Goal: Task Accomplishment & Management: Manage account settings

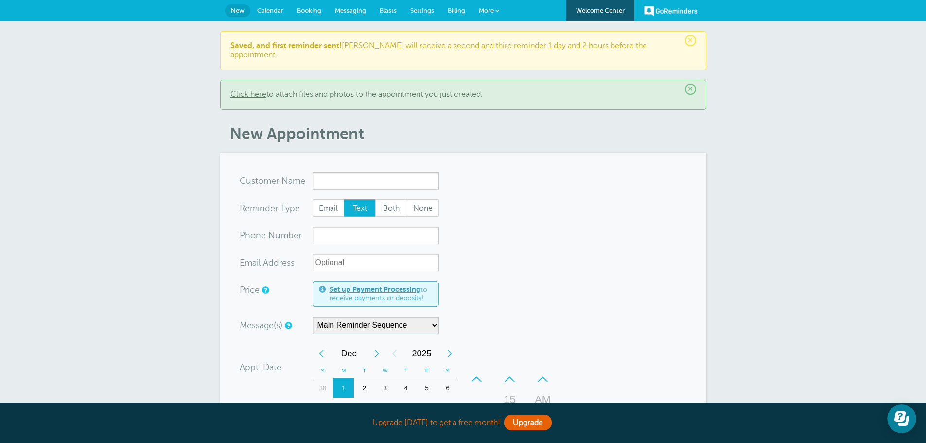
click at [266, 12] on span "Calendar" at bounding box center [270, 10] width 26 height 7
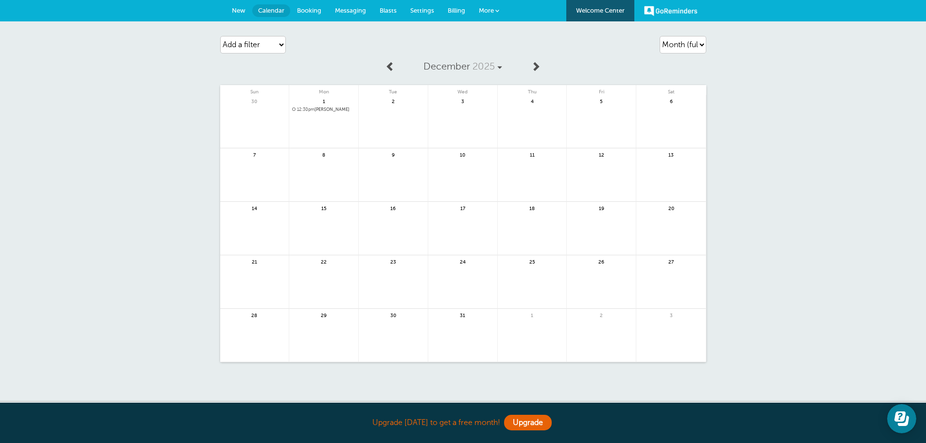
click at [394, 63] on span at bounding box center [391, 66] width 10 height 10
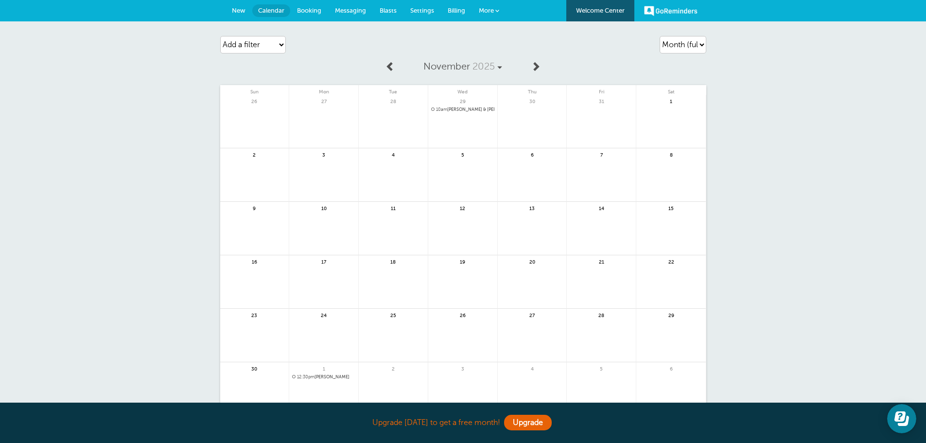
click at [397, 66] on link at bounding box center [391, 67] width 20 height 22
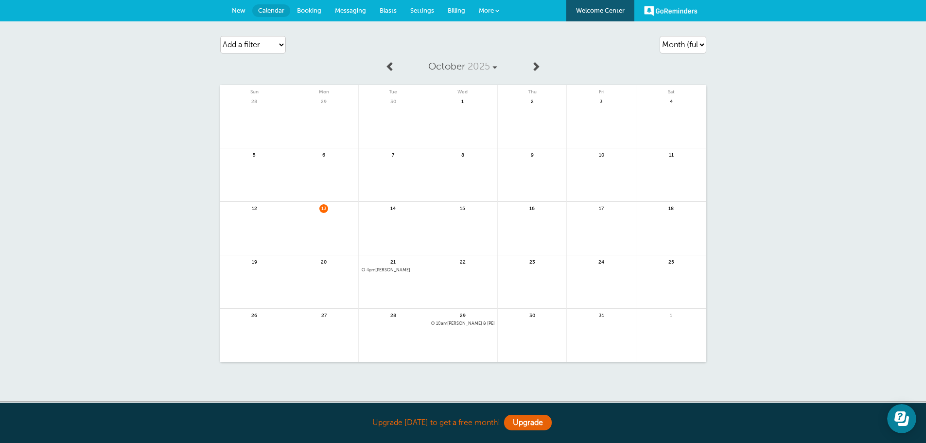
click at [400, 273] on div "21 4pm Melanie Bonham" at bounding box center [394, 281] width 70 height 53
click at [400, 266] on div "21 4pm Melanie Bonham" at bounding box center [394, 281] width 70 height 53
click at [398, 273] on div "21 4pm Melanie Bonham" at bounding box center [394, 281] width 70 height 53
click at [399, 269] on span "4pm Melanie Bonham" at bounding box center [393, 269] width 63 height 5
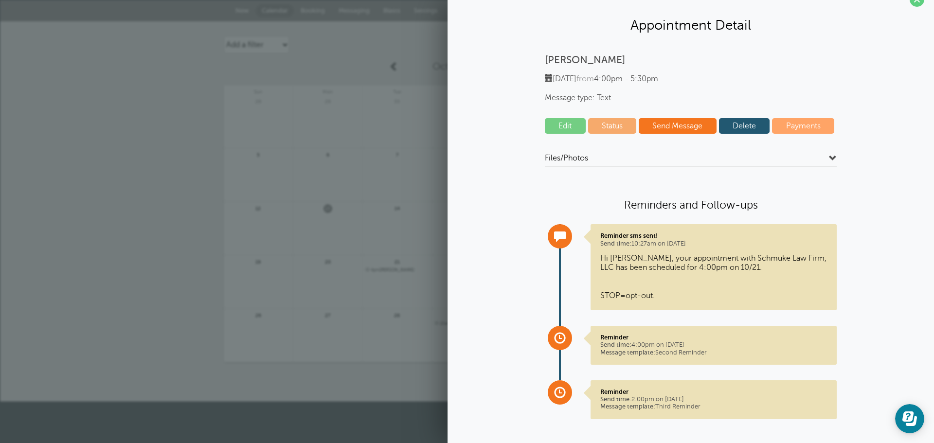
scroll to position [26, 0]
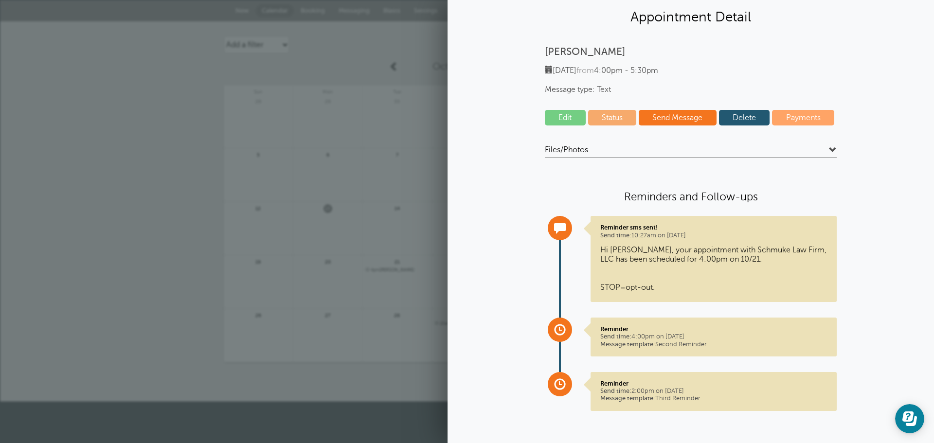
click at [564, 112] on link "Edit" at bounding box center [565, 118] width 41 height 16
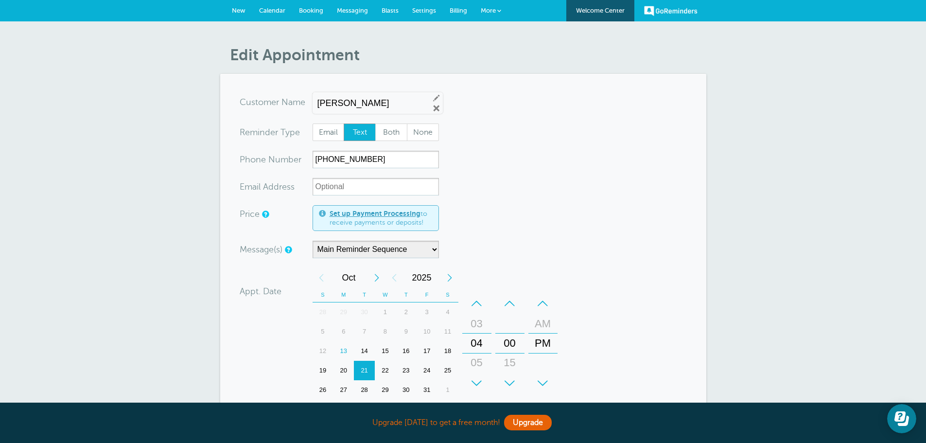
click at [477, 379] on div "+" at bounding box center [476, 382] width 29 height 19
click at [472, 306] on div "–" at bounding box center [476, 303] width 29 height 19
click at [472, 304] on div "–" at bounding box center [476, 303] width 29 height 19
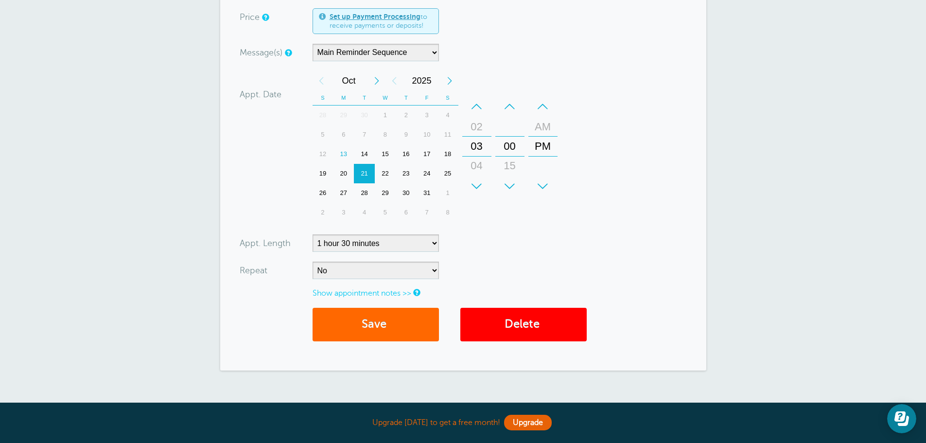
scroll to position [273, 0]
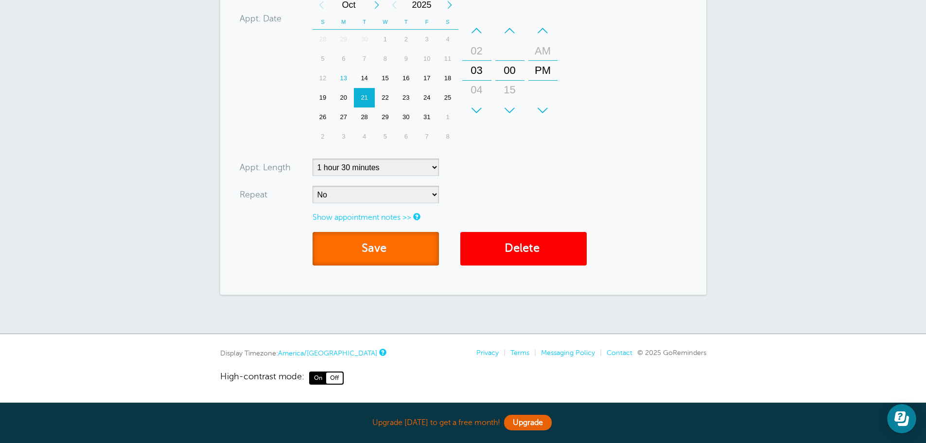
click at [363, 247] on button "Save" at bounding box center [376, 249] width 126 height 34
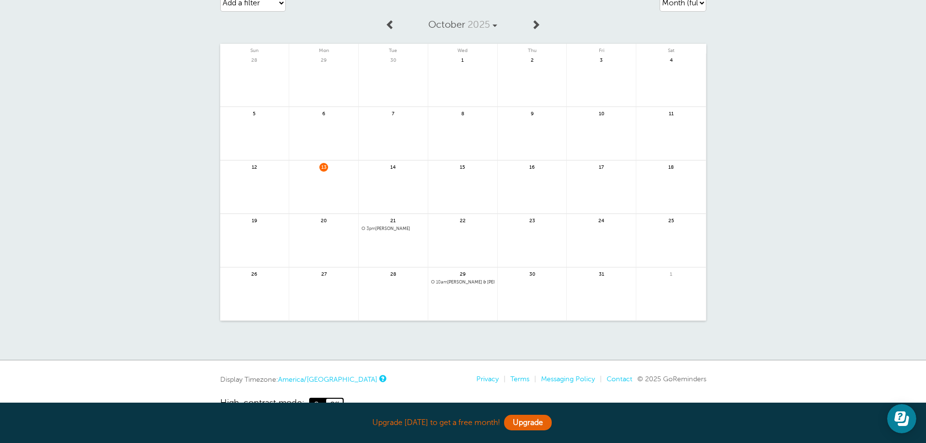
scroll to position [49, 0]
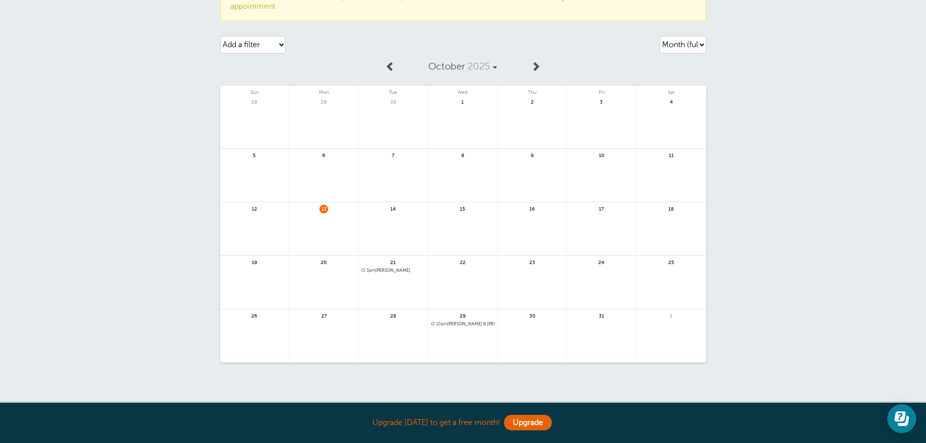
click at [536, 61] on span at bounding box center [536, 66] width 10 height 10
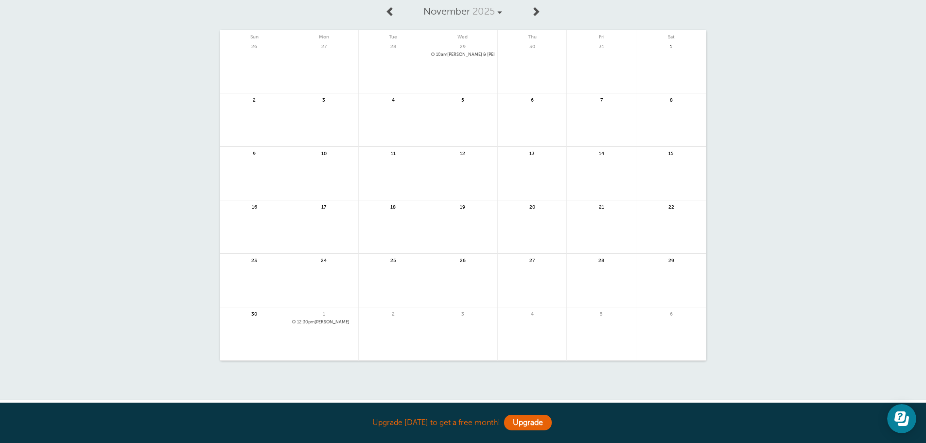
scroll to position [0, 0]
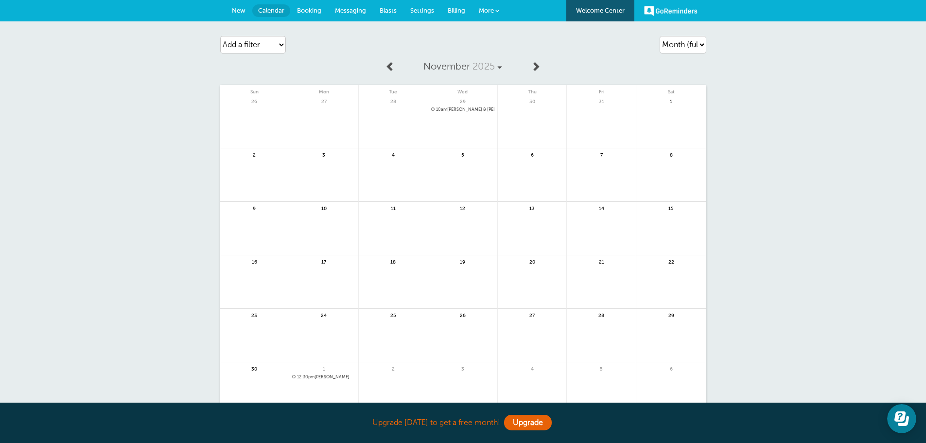
click at [540, 69] on span at bounding box center [536, 66] width 10 height 10
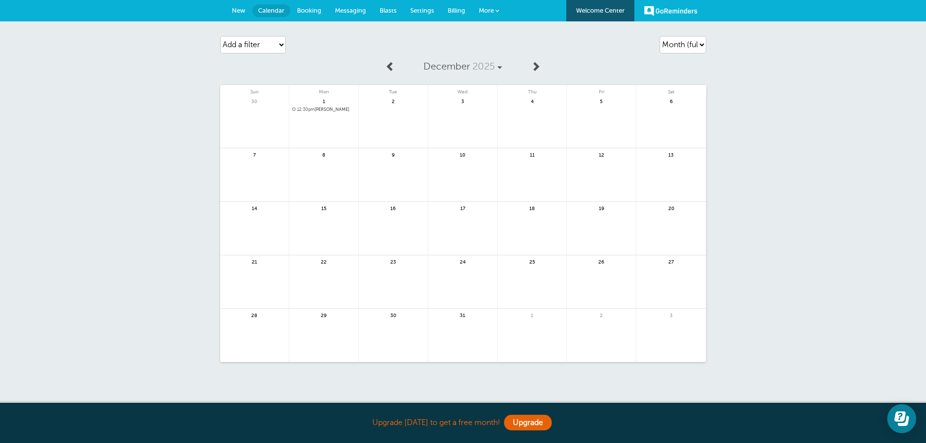
click at [534, 68] on span at bounding box center [536, 66] width 10 height 10
